Goal: Book appointment/travel/reservation

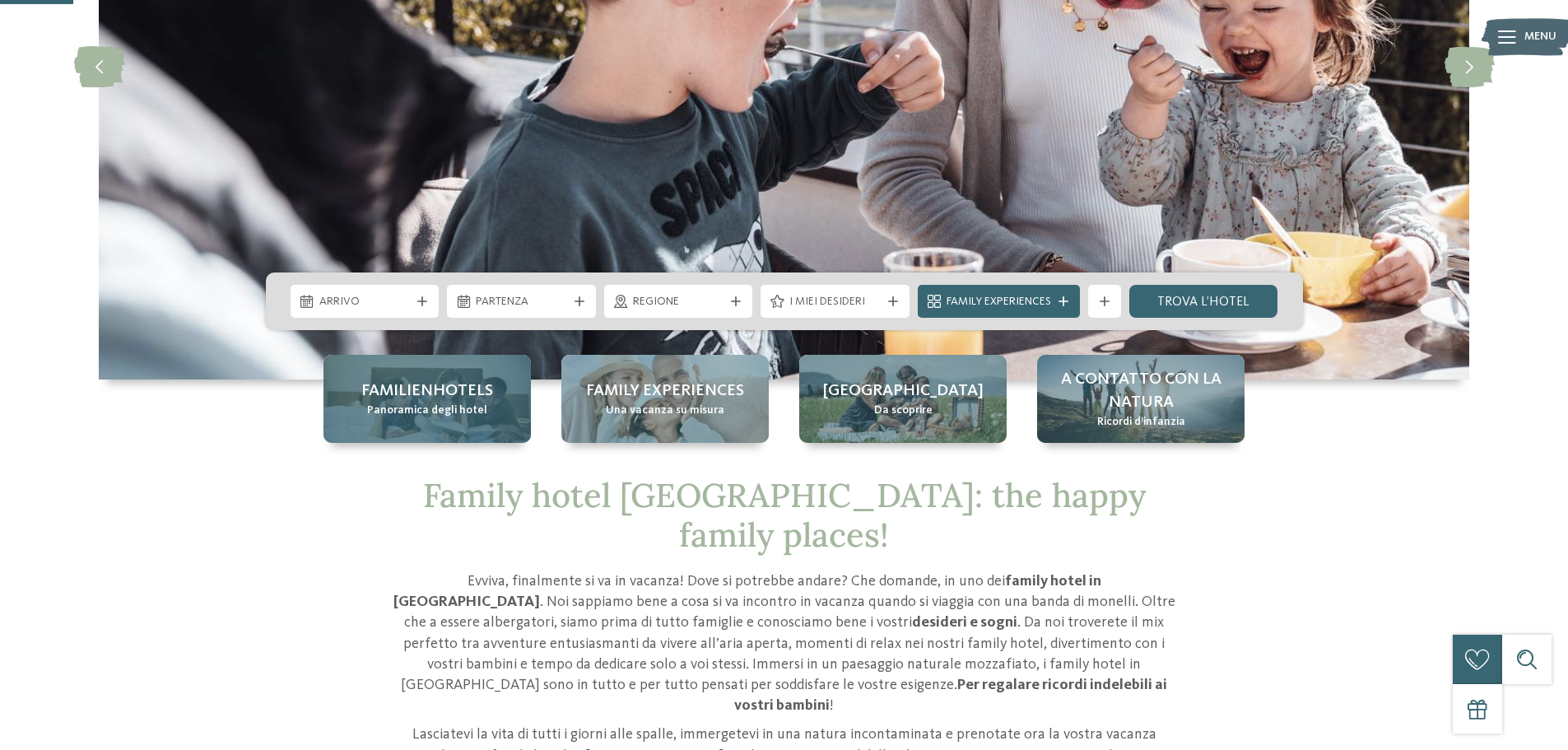
click at [480, 417] on span "Panoramica degli hotel" at bounding box center [427, 410] width 120 height 17
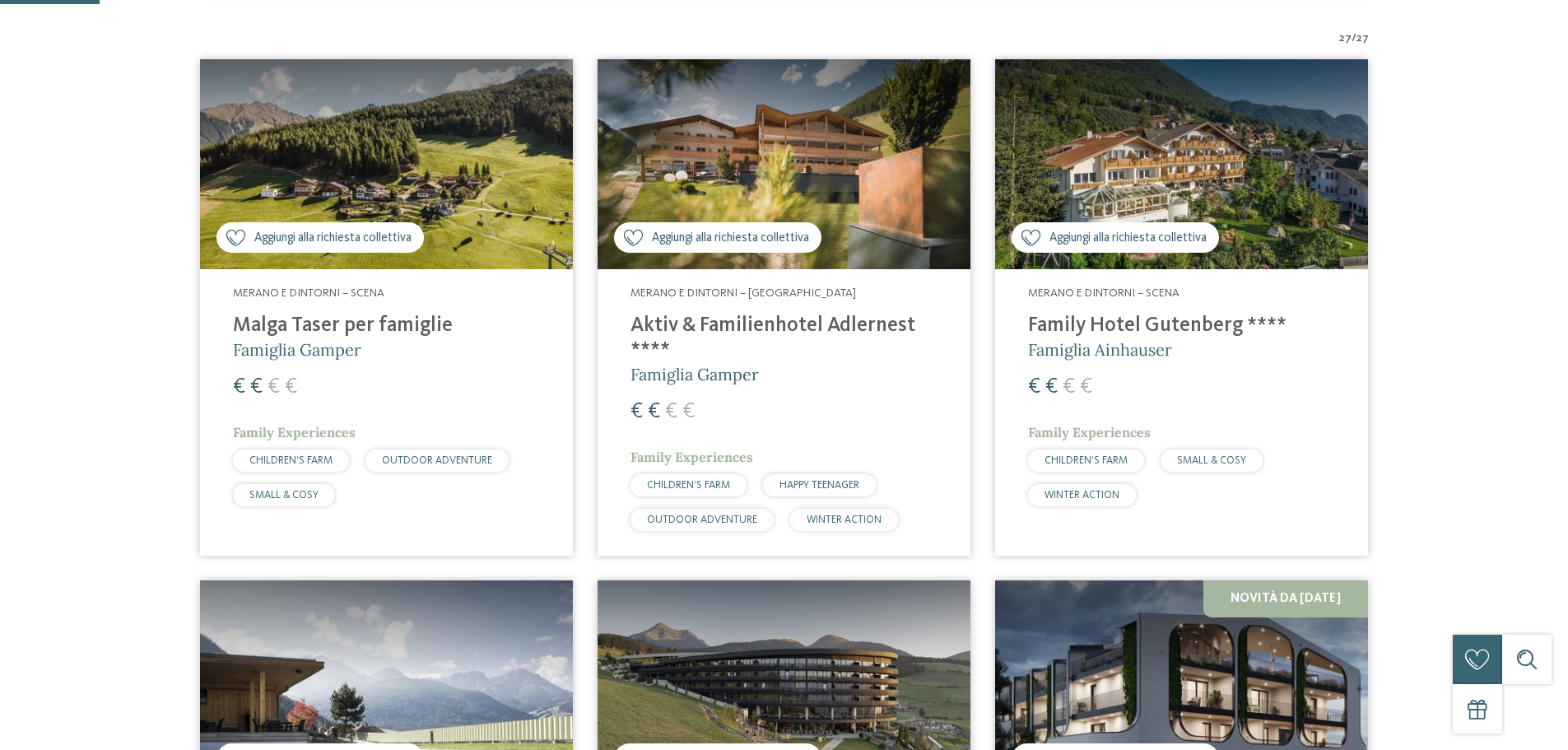
scroll to position [494, 0]
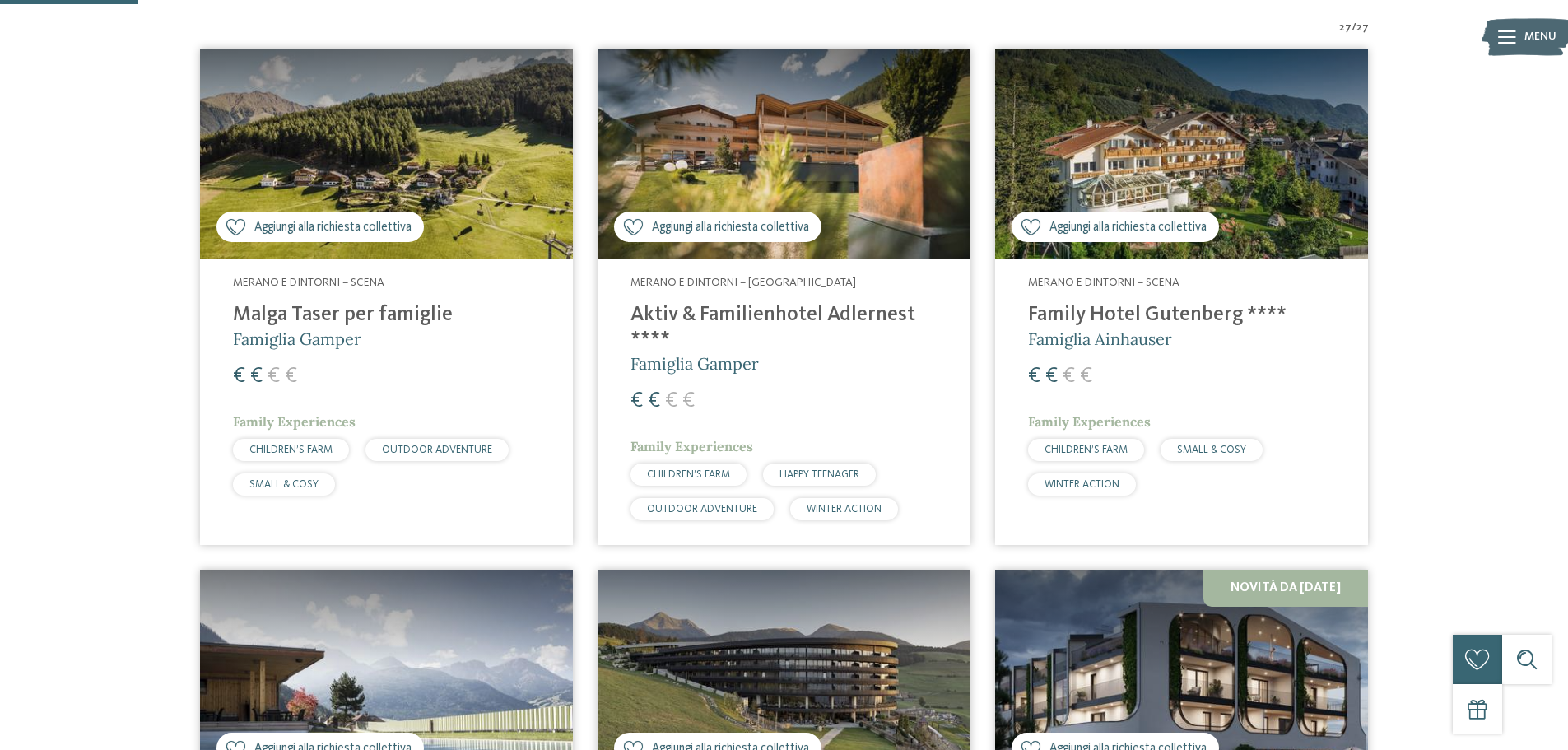
click at [1178, 311] on h4 "Family Hotel Gutenberg ****" at bounding box center [1181, 315] width 307 height 25
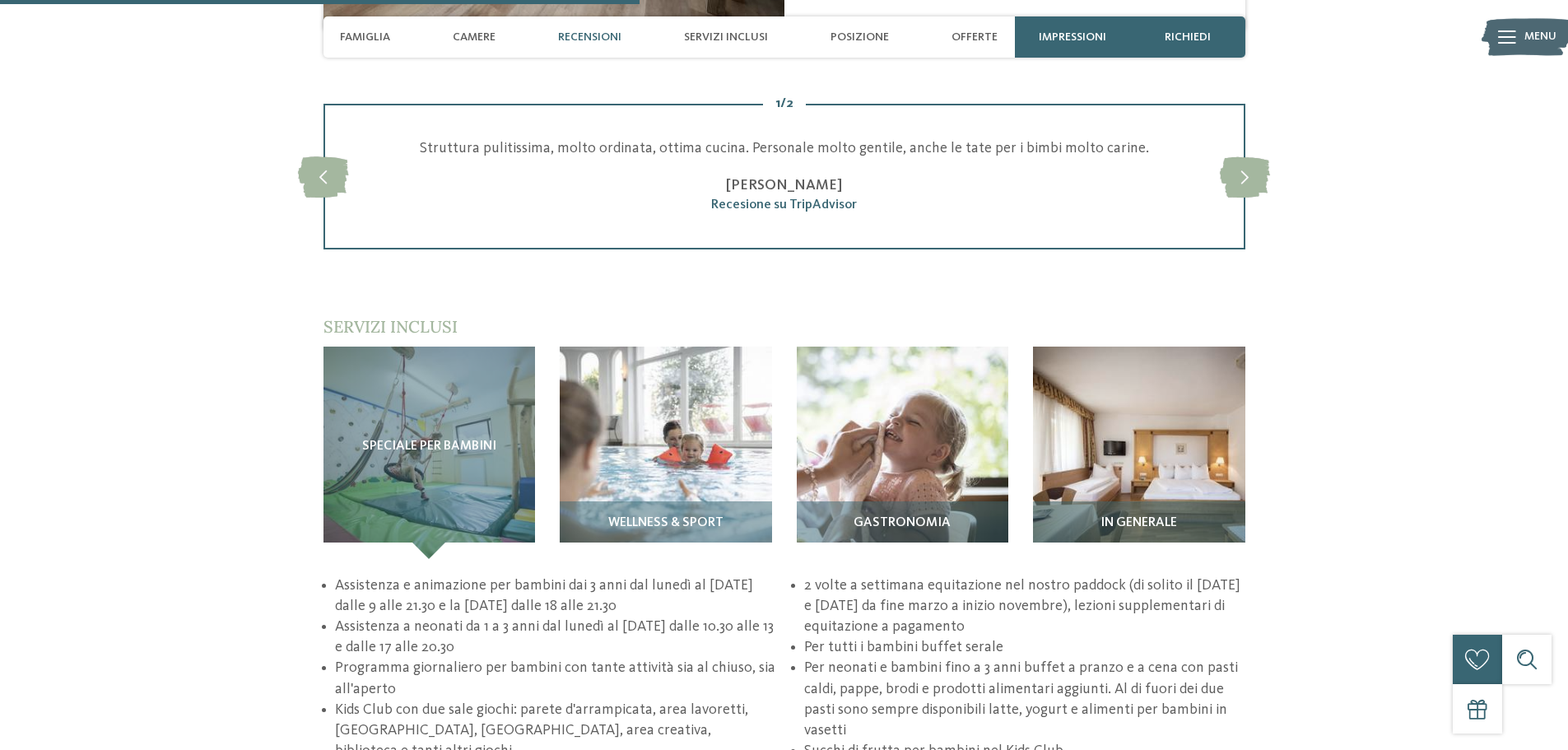
scroll to position [2060, 0]
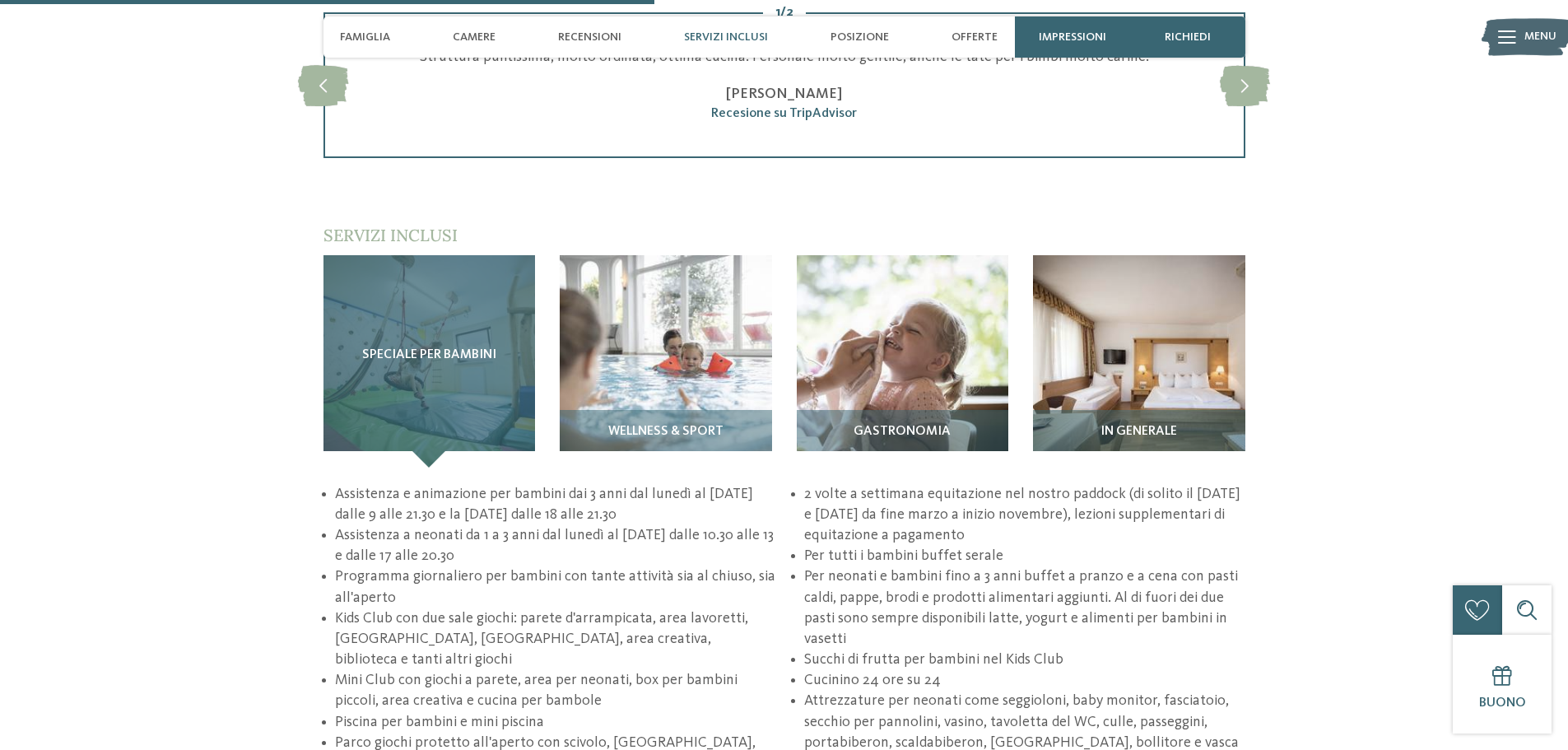
click at [396, 344] on div "Speciale per bambini" at bounding box center [430, 361] width 212 height 212
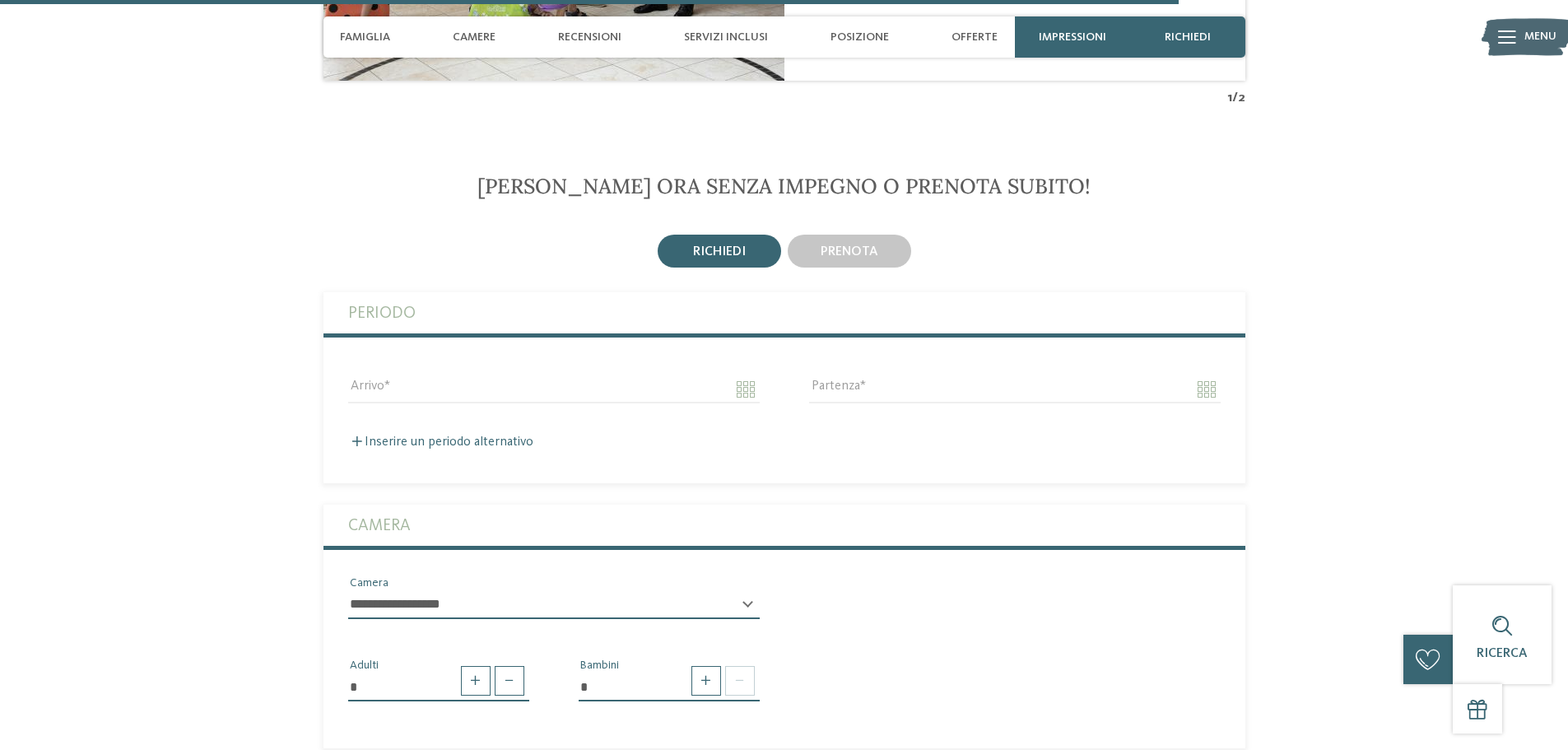
scroll to position [3377, 0]
